Goal: Find specific page/section: Find specific page/section

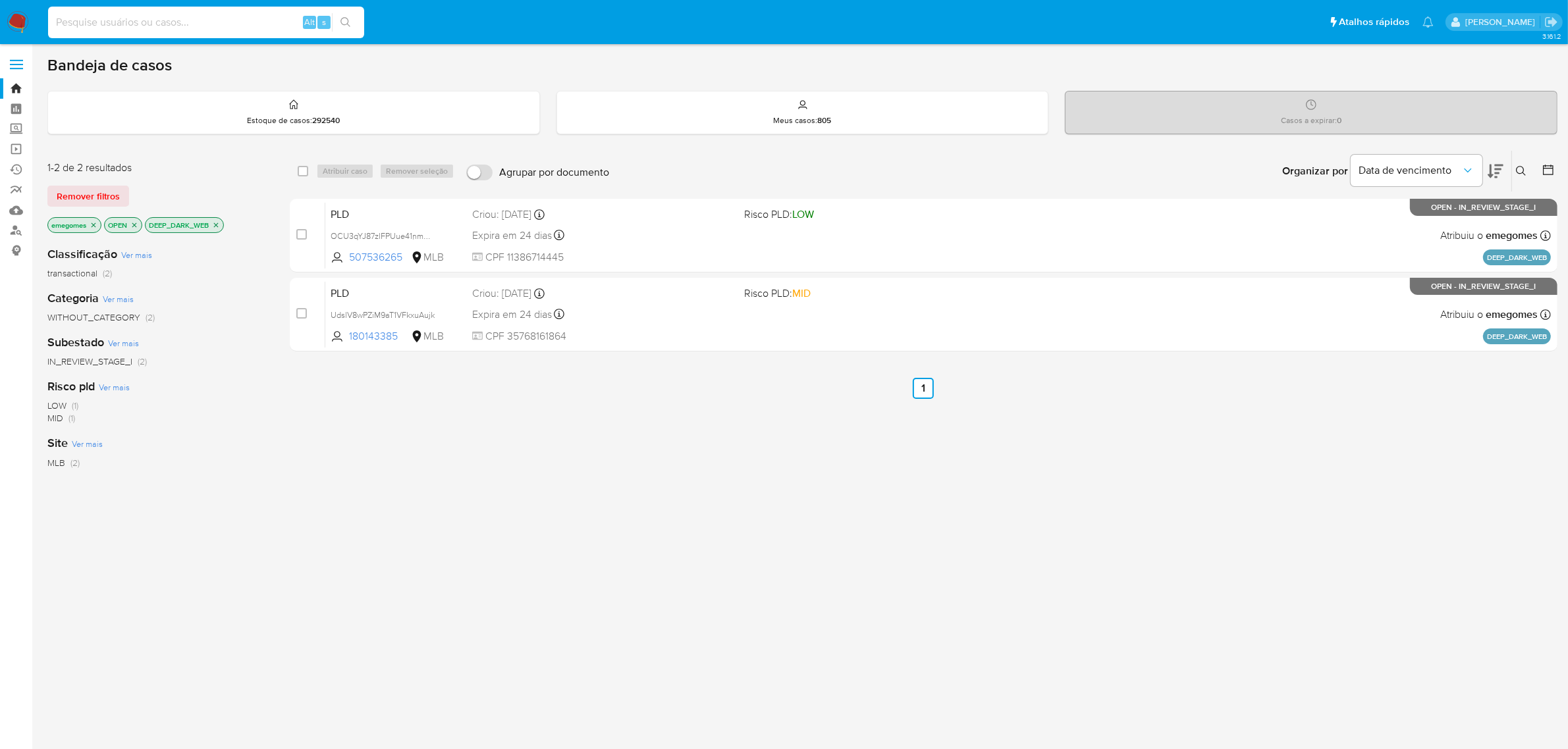
click at [163, 20] on input at bounding box center [205, 23] width 316 height 17
type input "2416694835"
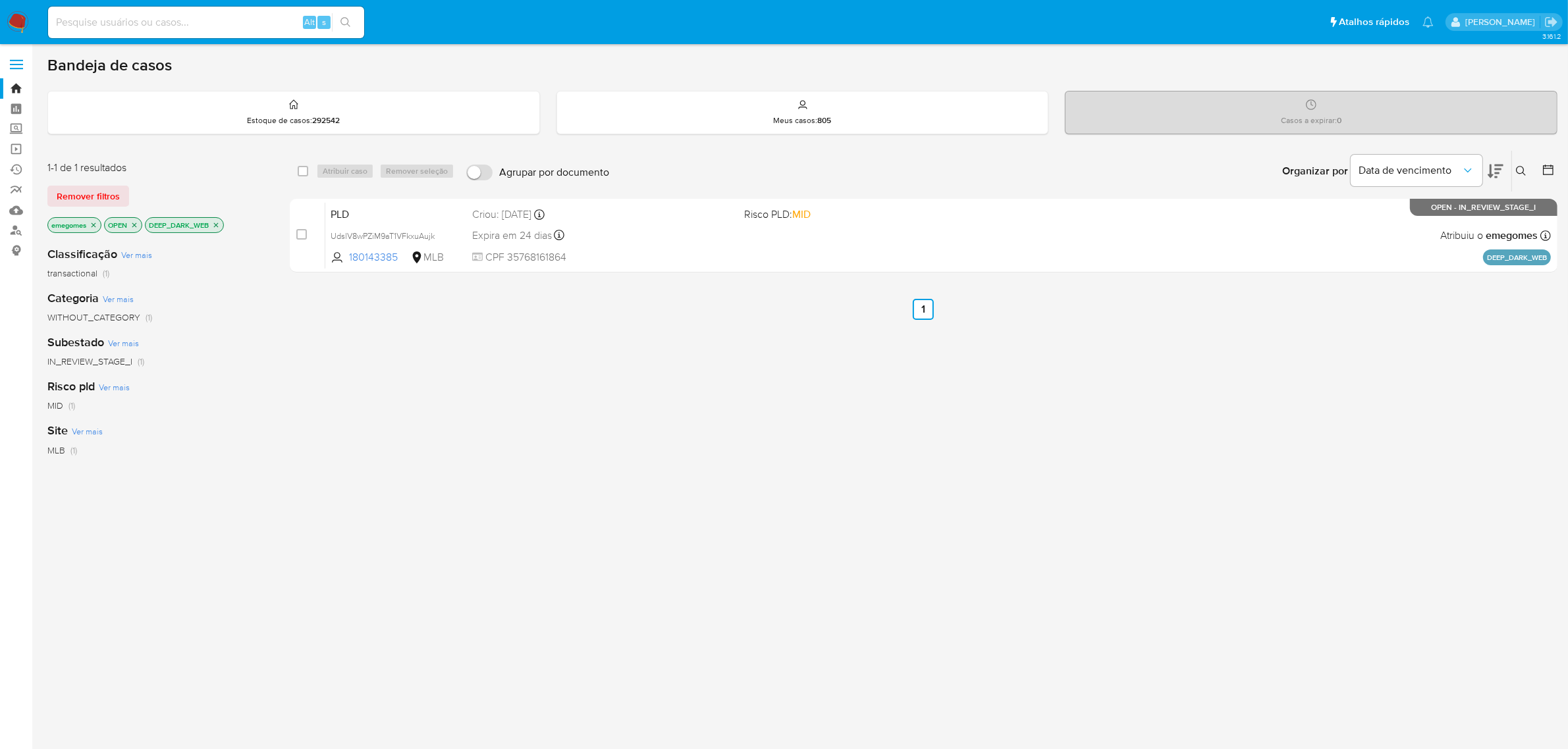
click at [226, 20] on input at bounding box center [205, 23] width 316 height 17
paste input "2416694835"
type input "2416694835"
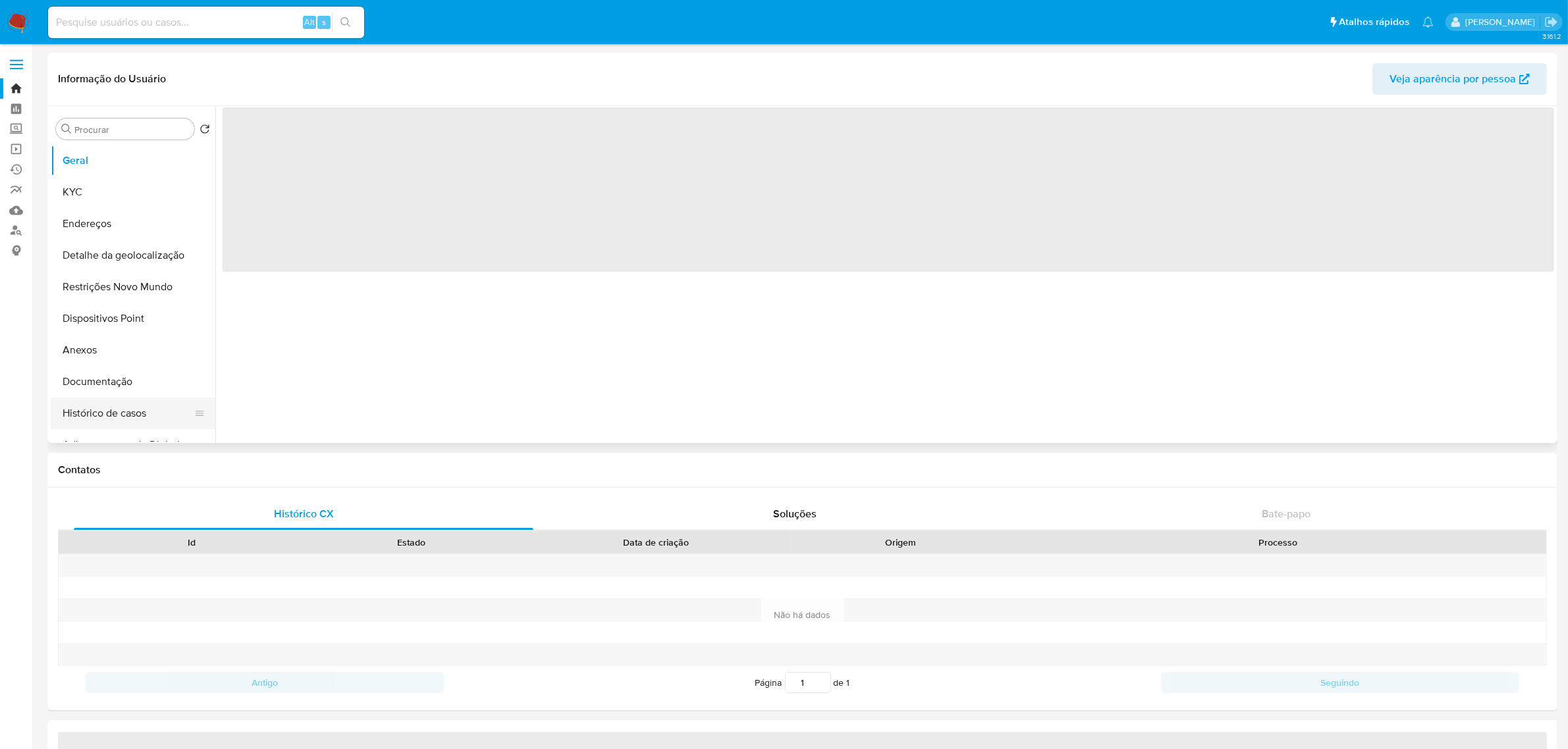
click at [107, 413] on button "Histórico de casos" at bounding box center [128, 413] width 154 height 31
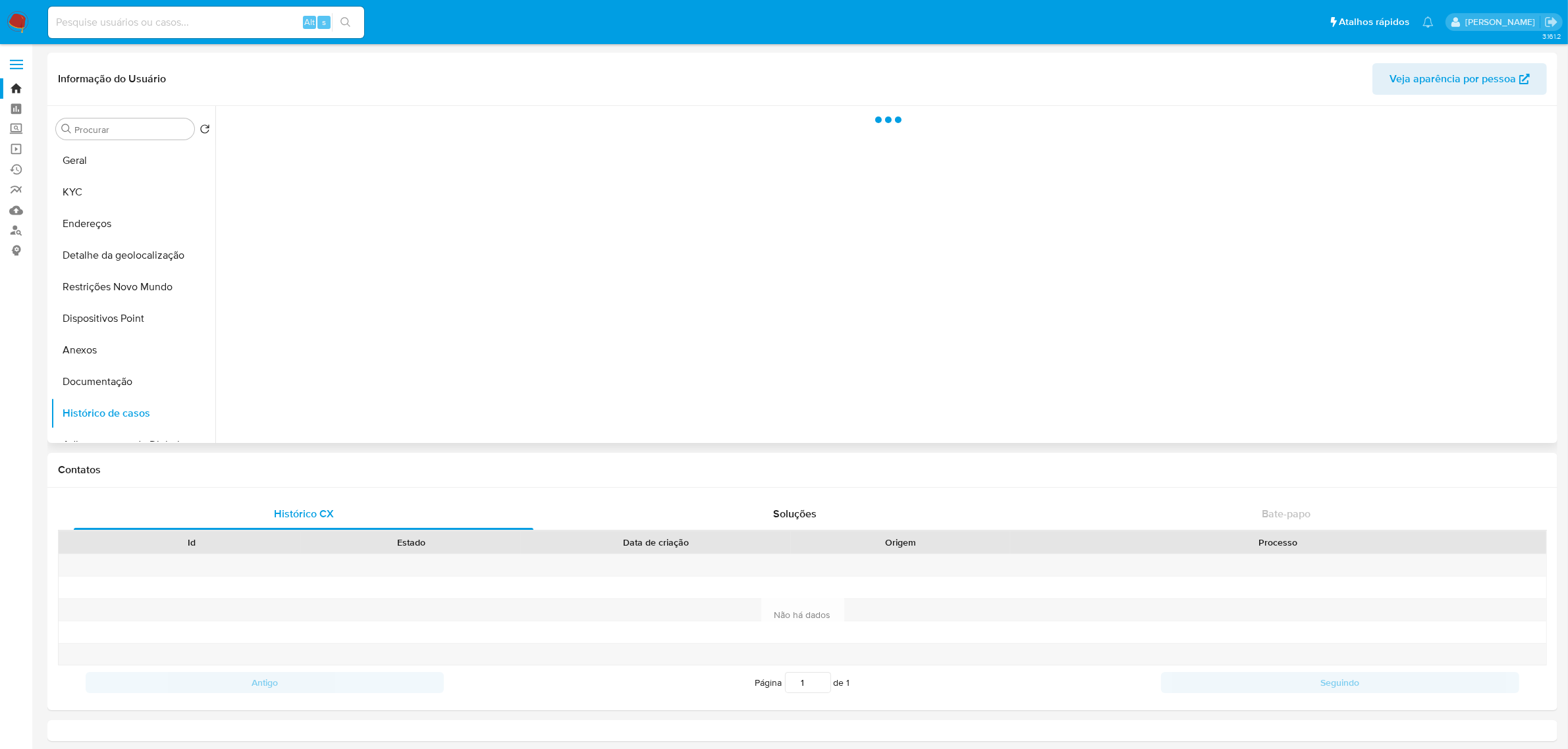
select select "10"
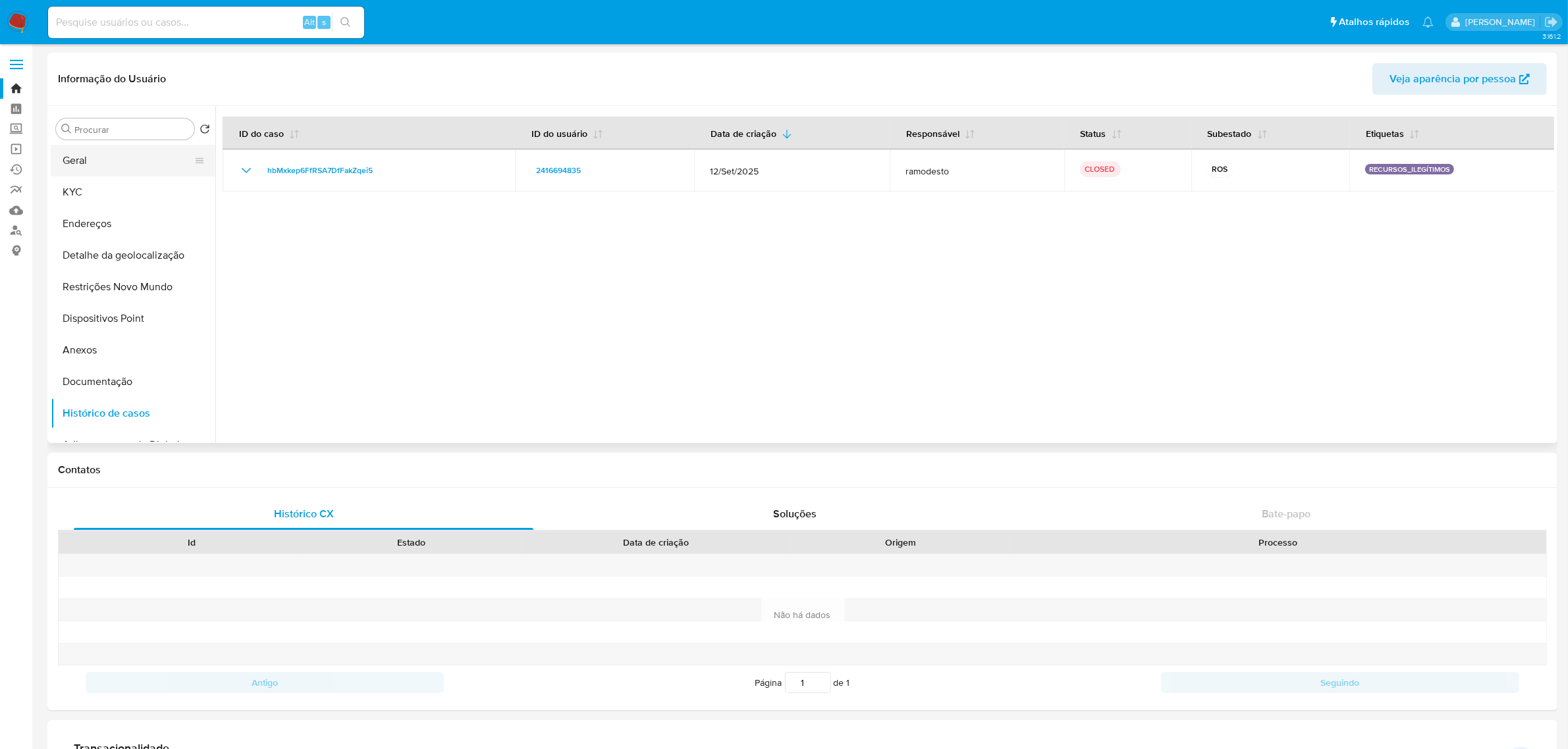
click at [110, 163] on button "Geral" at bounding box center [128, 161] width 154 height 31
